Goal: Information Seeking & Learning: Check status

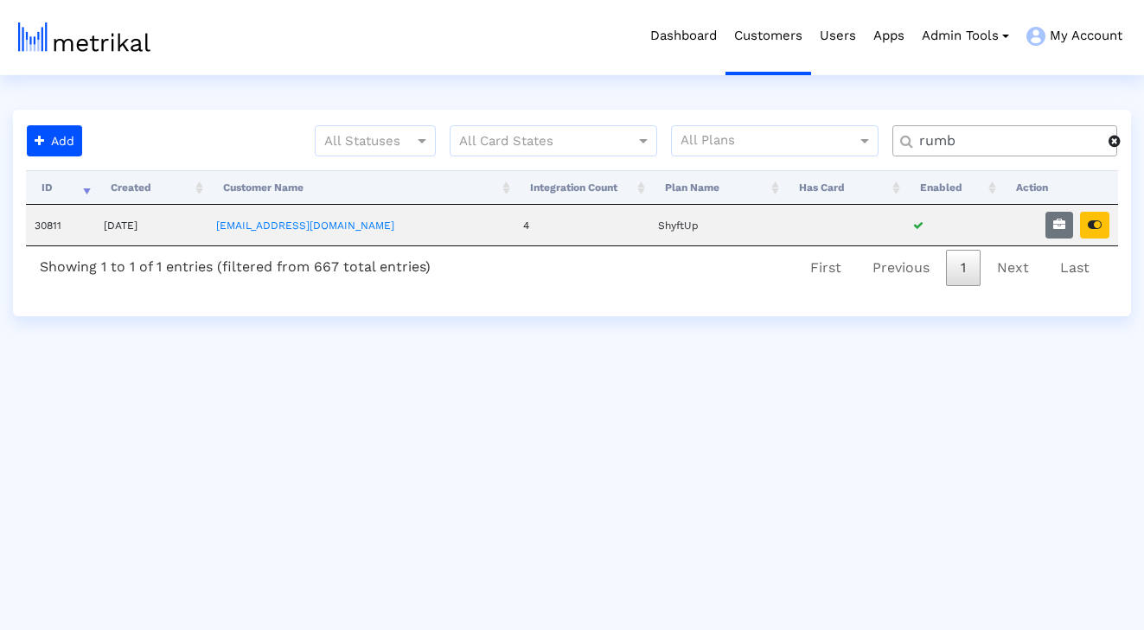
click at [1004, 145] on input "rumb" at bounding box center [1007, 141] width 201 height 18
type input "will"
click at [1094, 222] on icon "button" at bounding box center [1094, 225] width 14 height 12
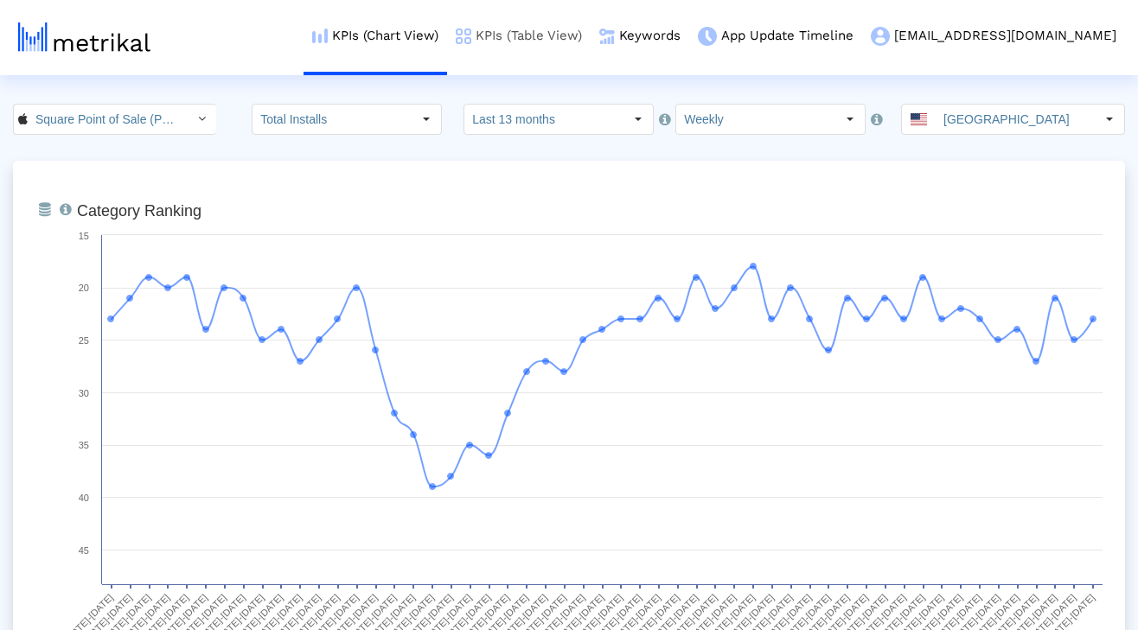
click at [590, 36] on link "KPIs (Table View)" at bounding box center [518, 36] width 143 height 72
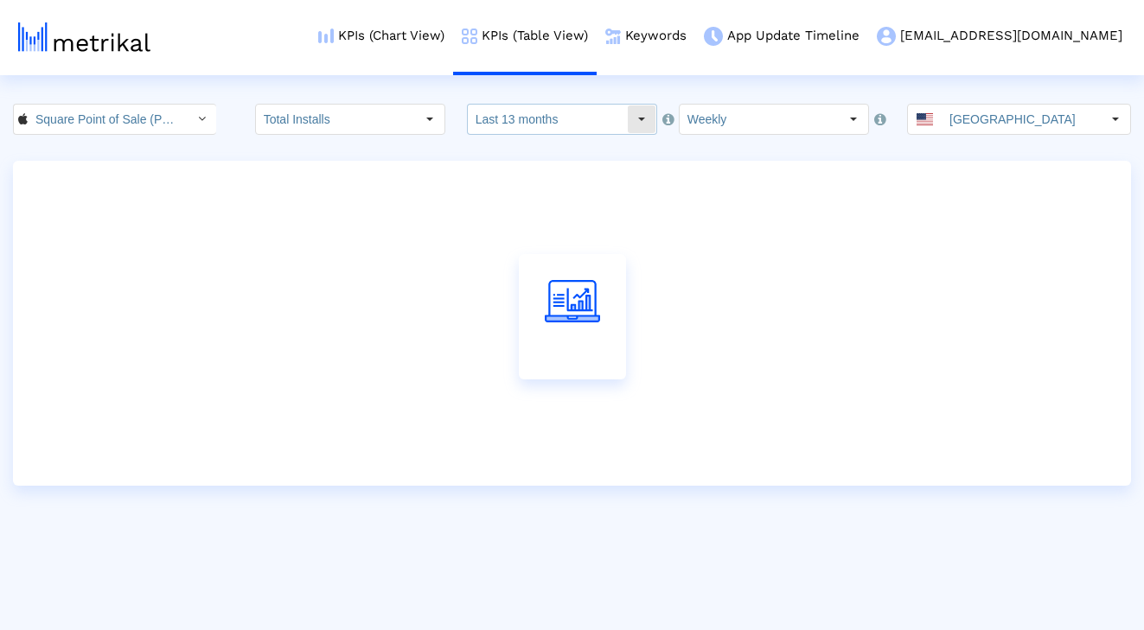
click at [555, 117] on input "Last 13 months" at bounding box center [547, 119] width 159 height 29
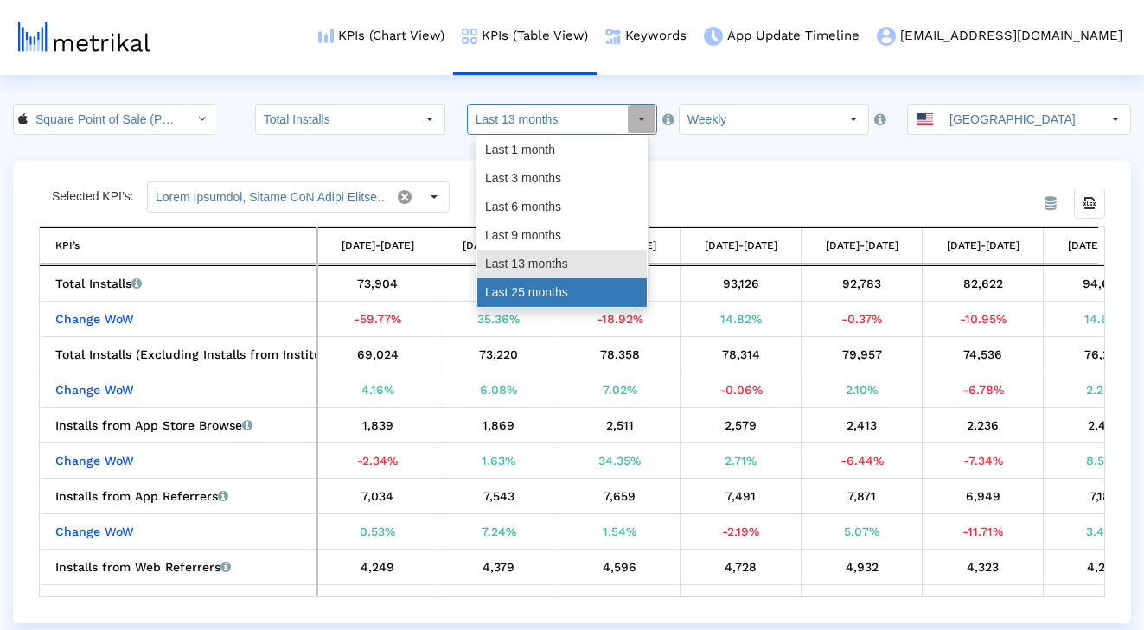
click at [547, 289] on div "Last 25 months" at bounding box center [561, 292] width 169 height 29
type input "Last 25 months"
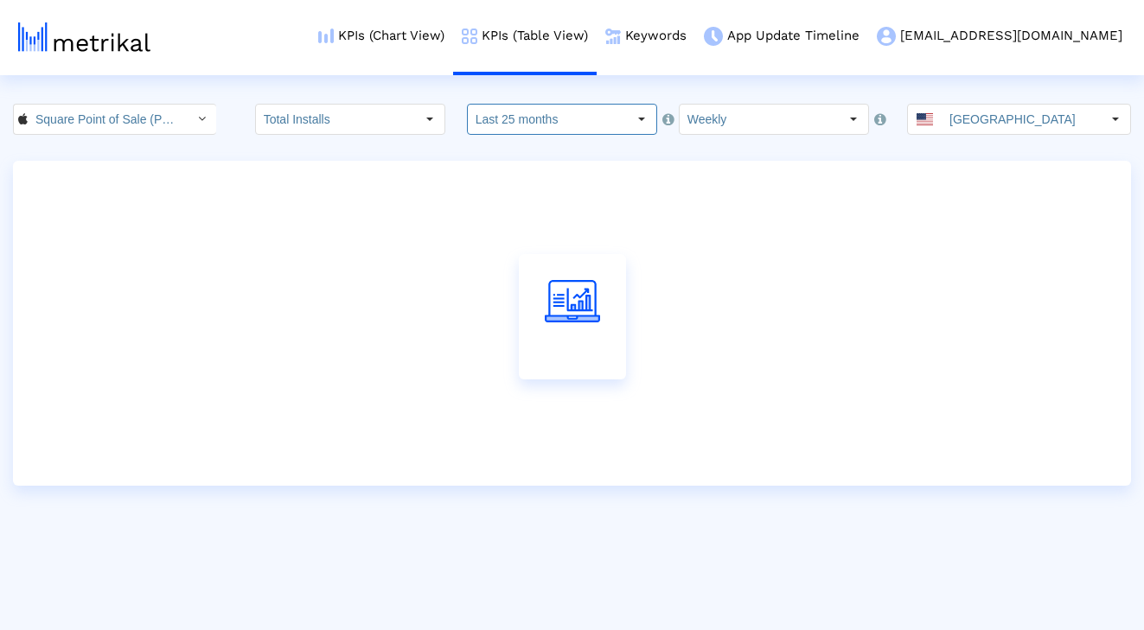
click at [734, 114] on input "Weekly" at bounding box center [758, 119] width 159 height 29
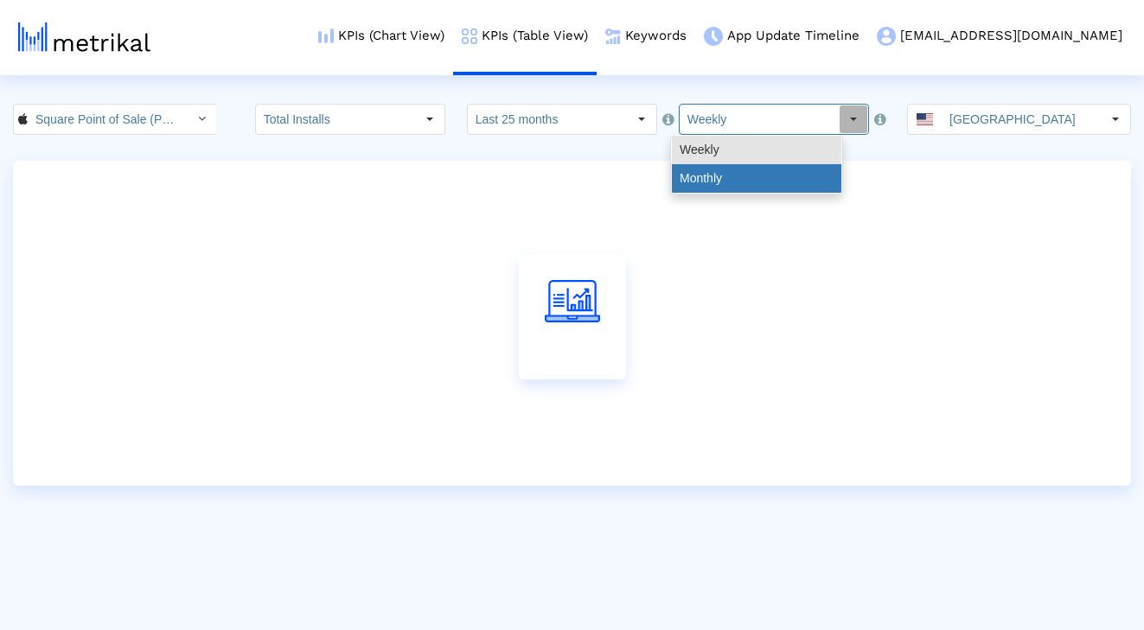
click at [710, 185] on div "Monthly" at bounding box center [756, 178] width 169 height 29
type input "Monthly"
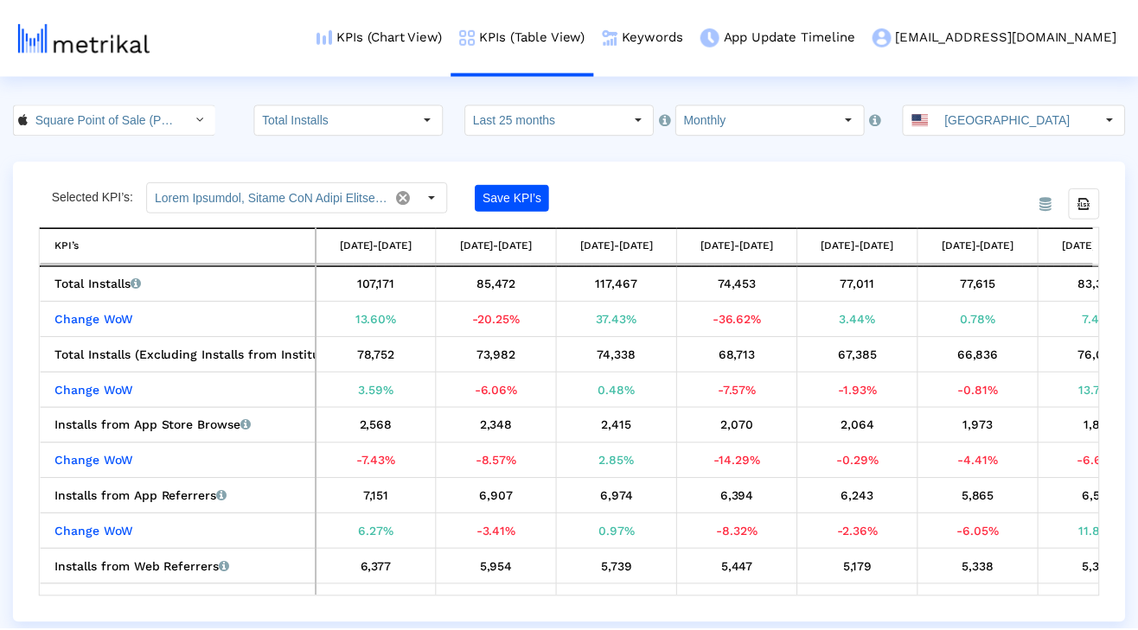
scroll to position [0, 72]
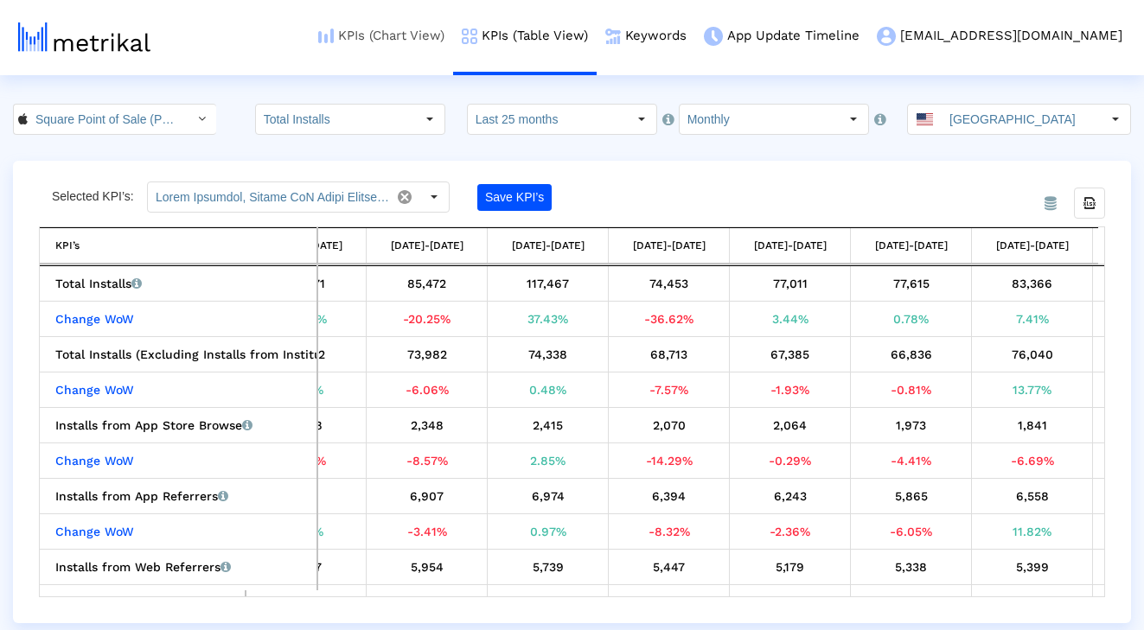
click at [334, 41] on img at bounding box center [326, 36] width 16 height 15
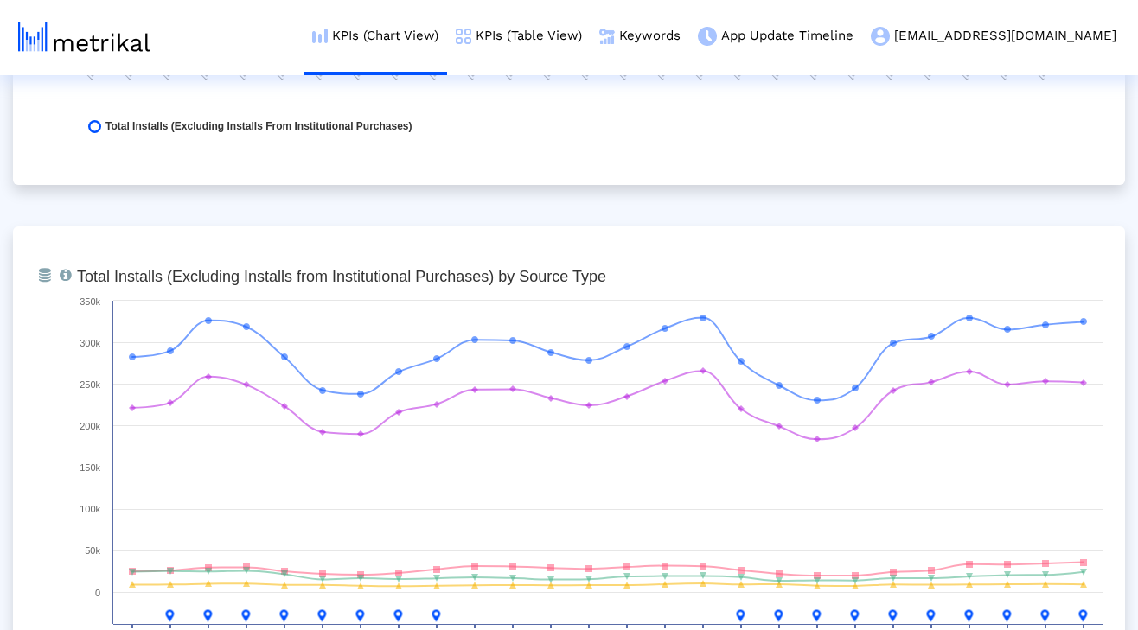
scroll to position [1960, 0]
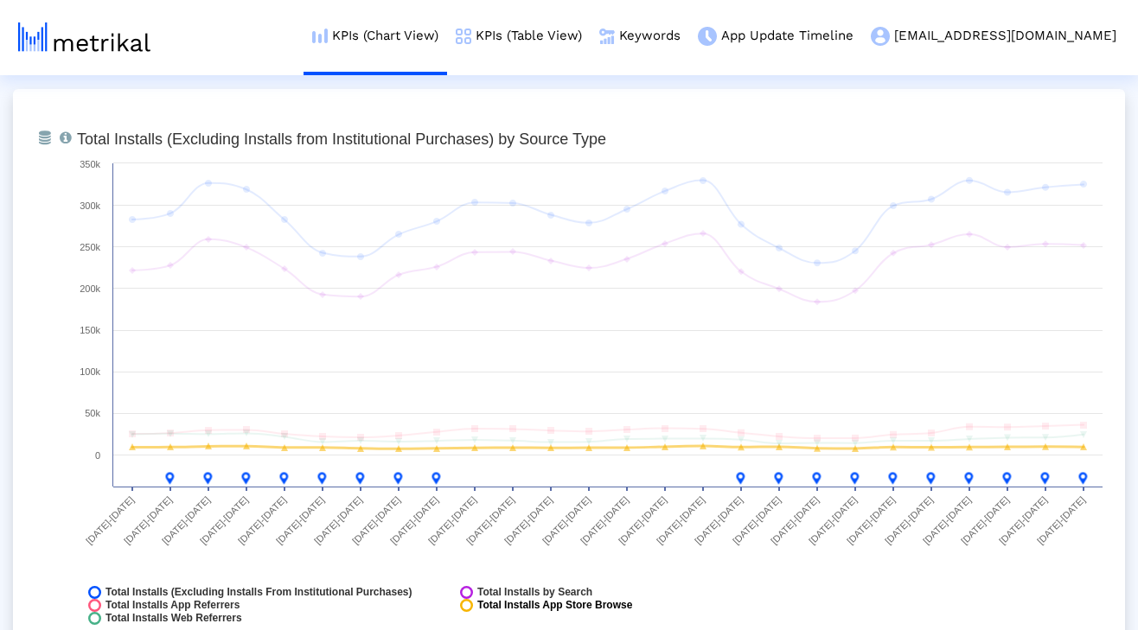
click at [573, 606] on span "Total Installs App Store Browse" at bounding box center [554, 605] width 155 height 13
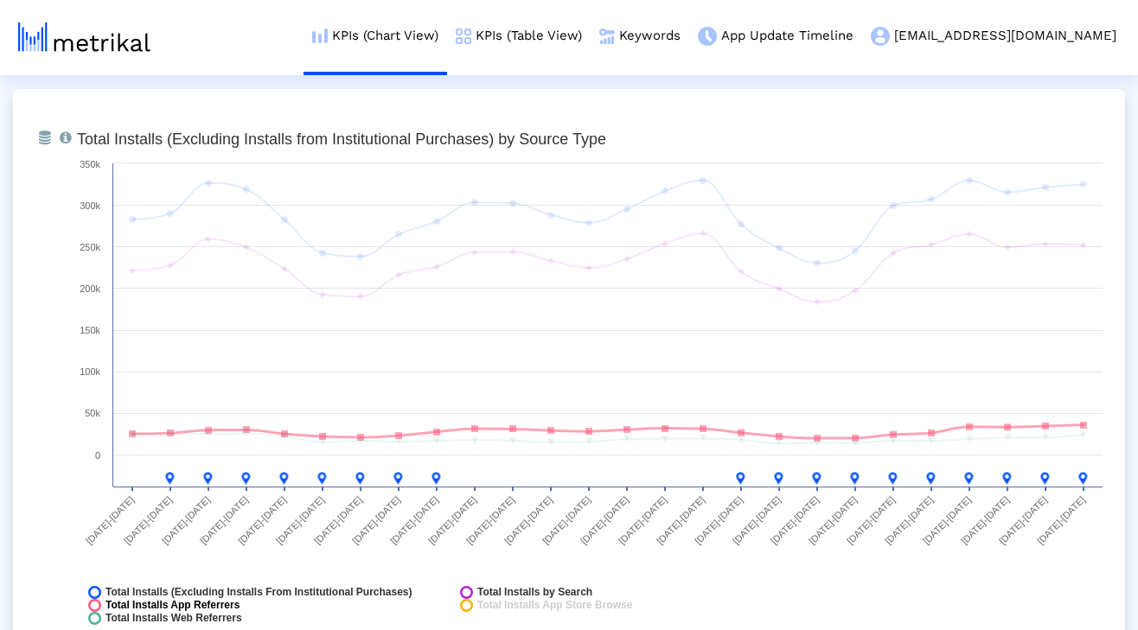
click at [228, 609] on span "Total Installs App Referrers" at bounding box center [172, 605] width 134 height 13
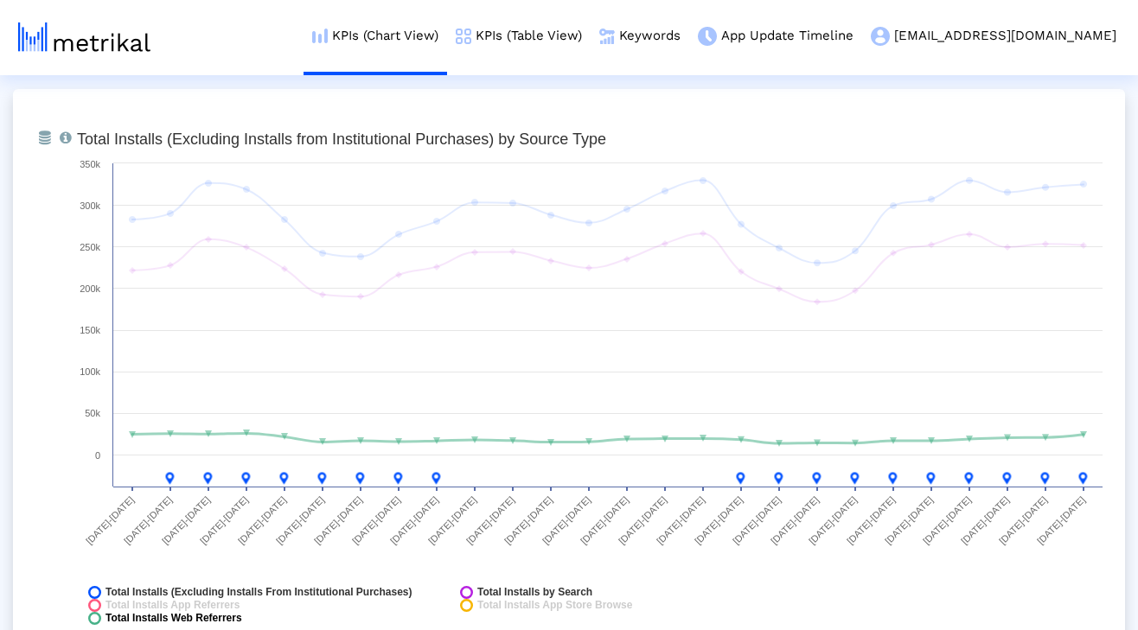
click at [226, 618] on span "Total Installs Web Referrers" at bounding box center [173, 618] width 137 height 13
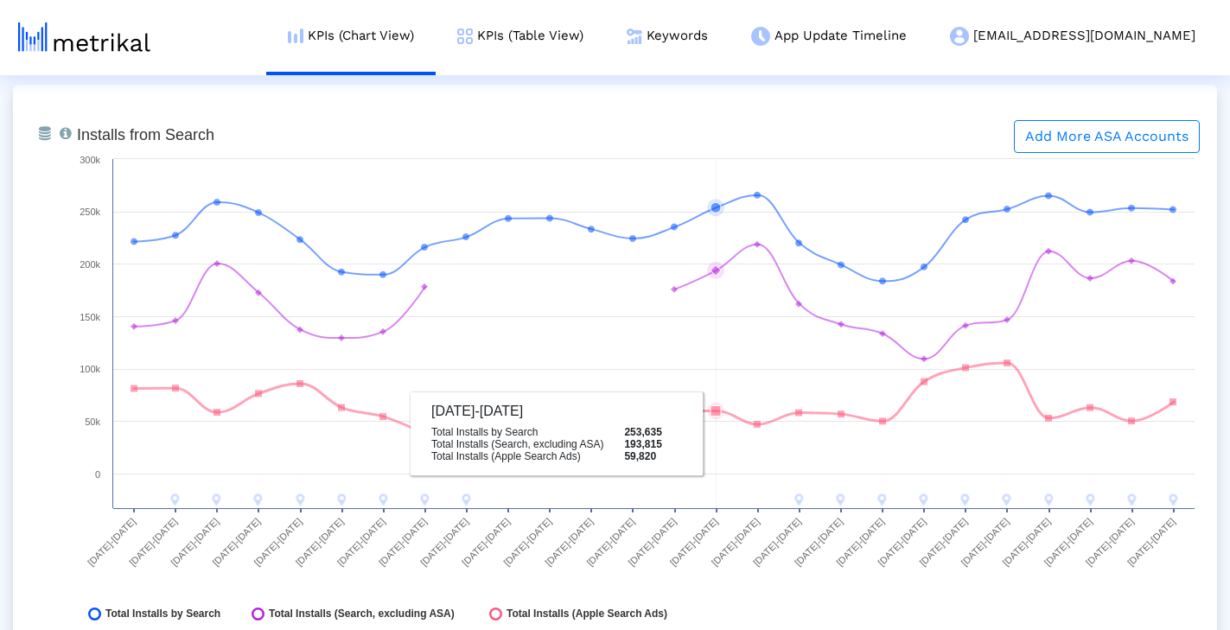
scroll to position [2591, 0]
